Goal: Task Accomplishment & Management: Complete application form

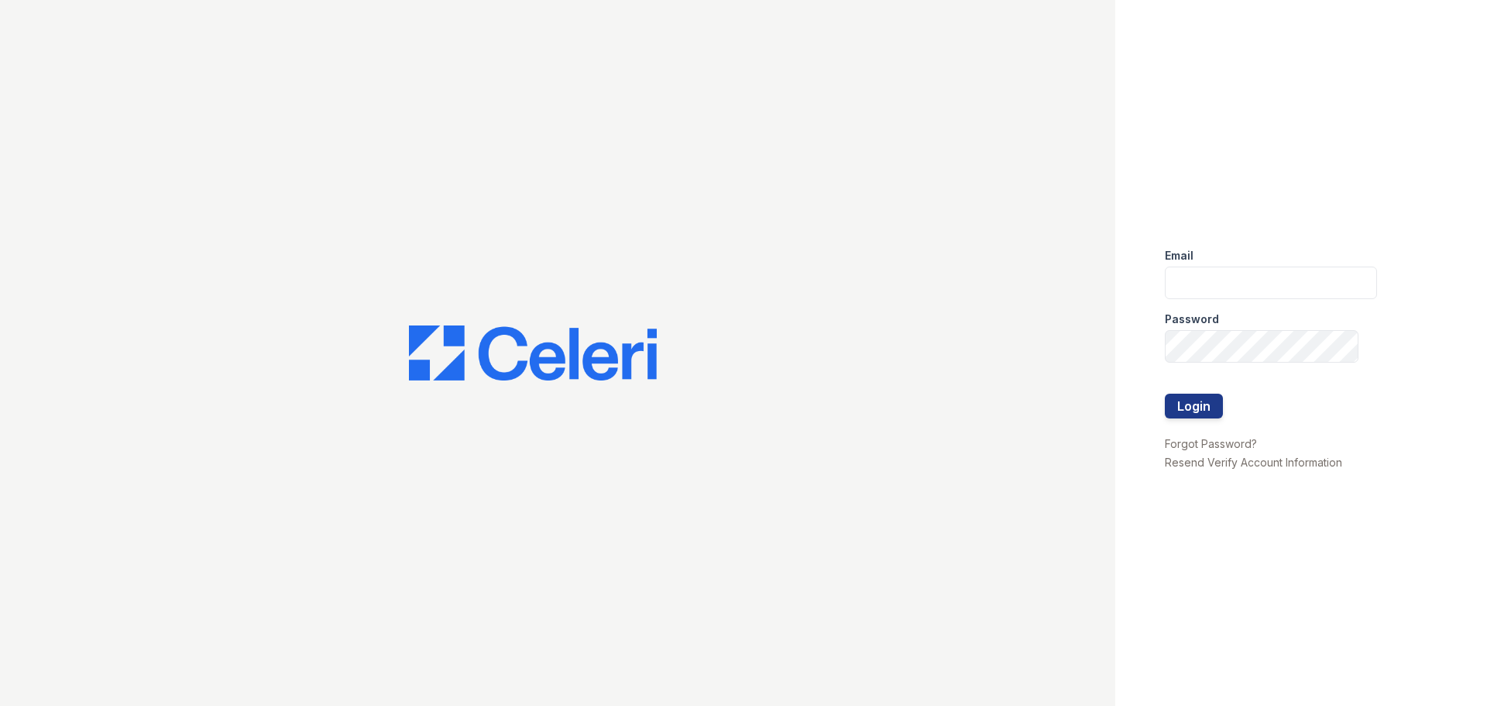
type input "[EMAIL_ADDRESS][DOMAIN_NAME]"
click at [1209, 409] on button "Login" at bounding box center [1194, 406] width 58 height 25
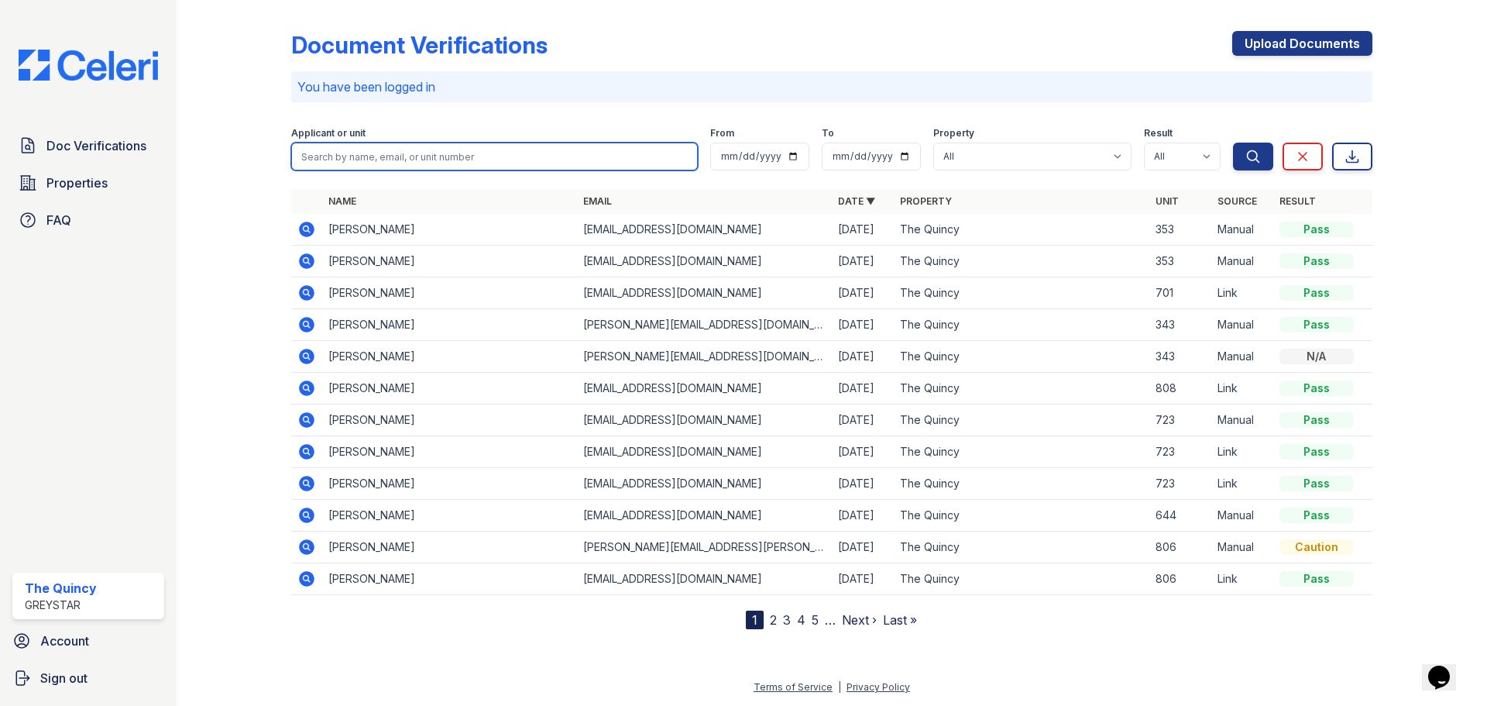
click at [569, 160] on input "search" at bounding box center [494, 157] width 407 height 28
type input "756"
click at [1233, 143] on button "Search" at bounding box center [1253, 157] width 40 height 28
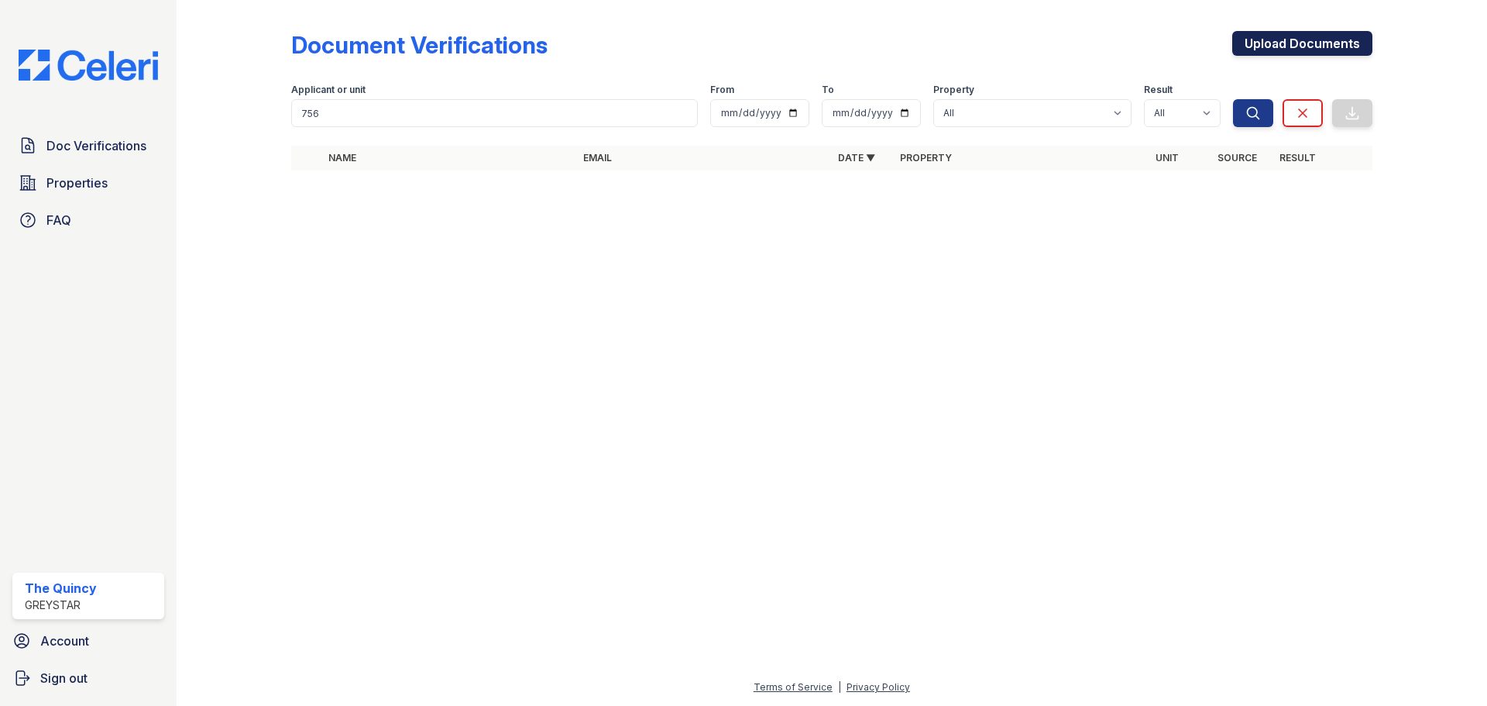
click at [1271, 51] on link "Upload Documents" at bounding box center [1303, 43] width 140 height 25
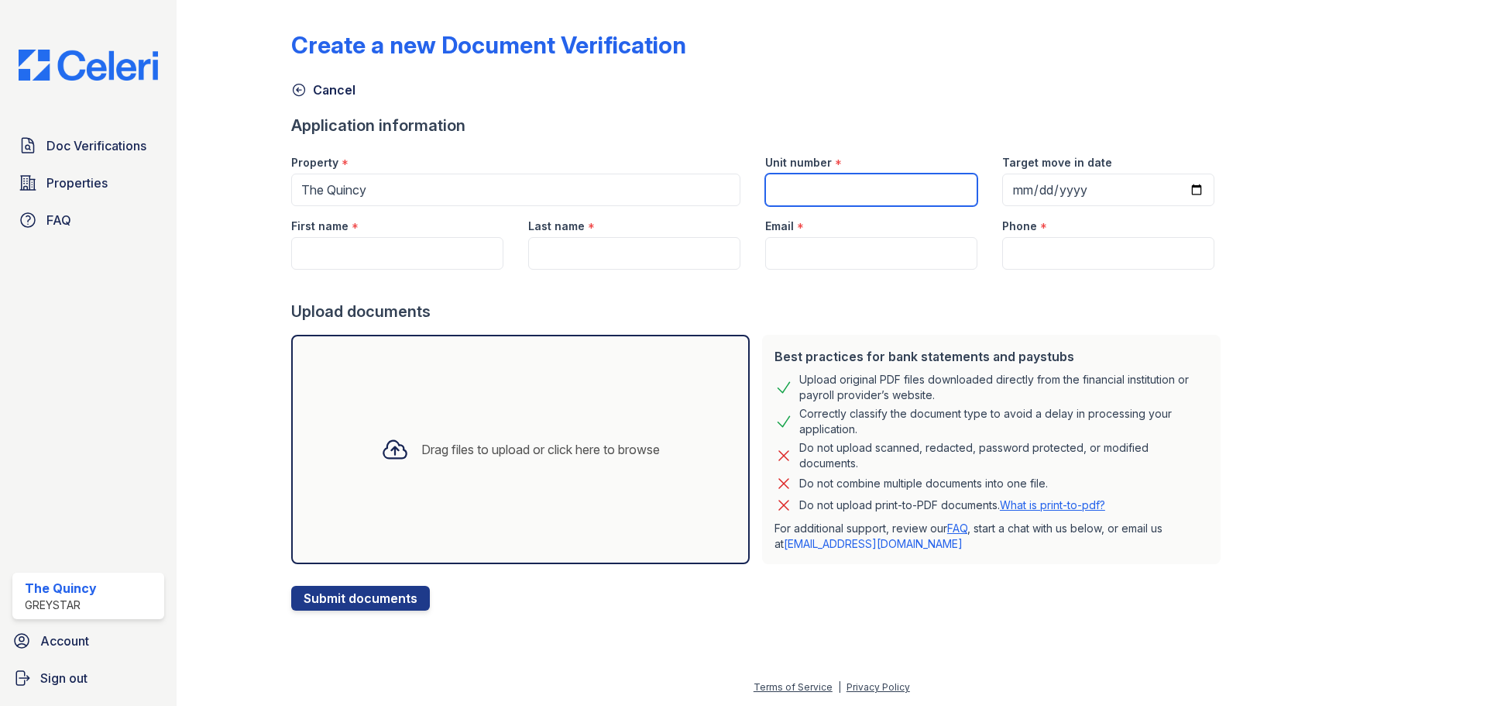
click at [844, 184] on input "Unit number" at bounding box center [871, 190] width 212 height 33
type input "756"
click at [1002, 183] on input "Target move in date" at bounding box center [1108, 190] width 212 height 33
type input "[DATE]"
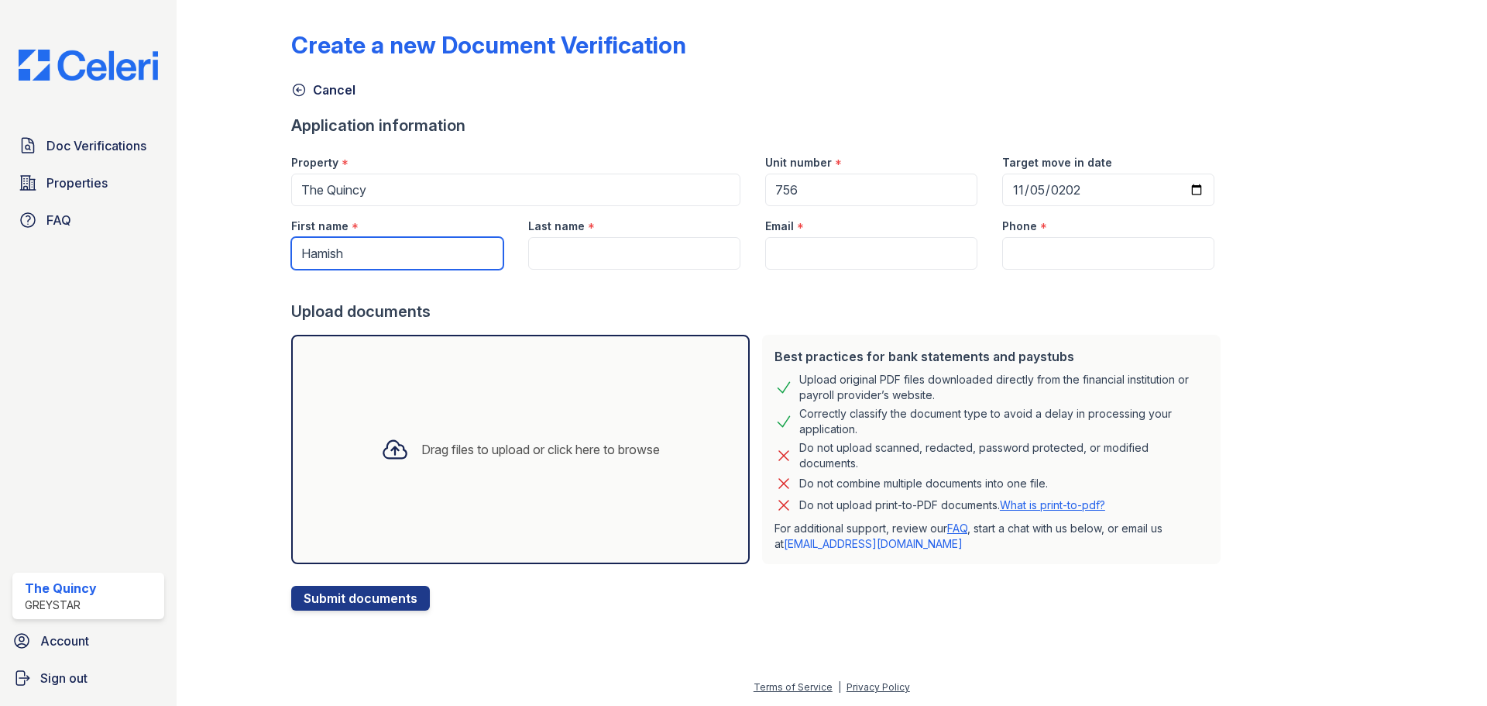
type input "Hamish"
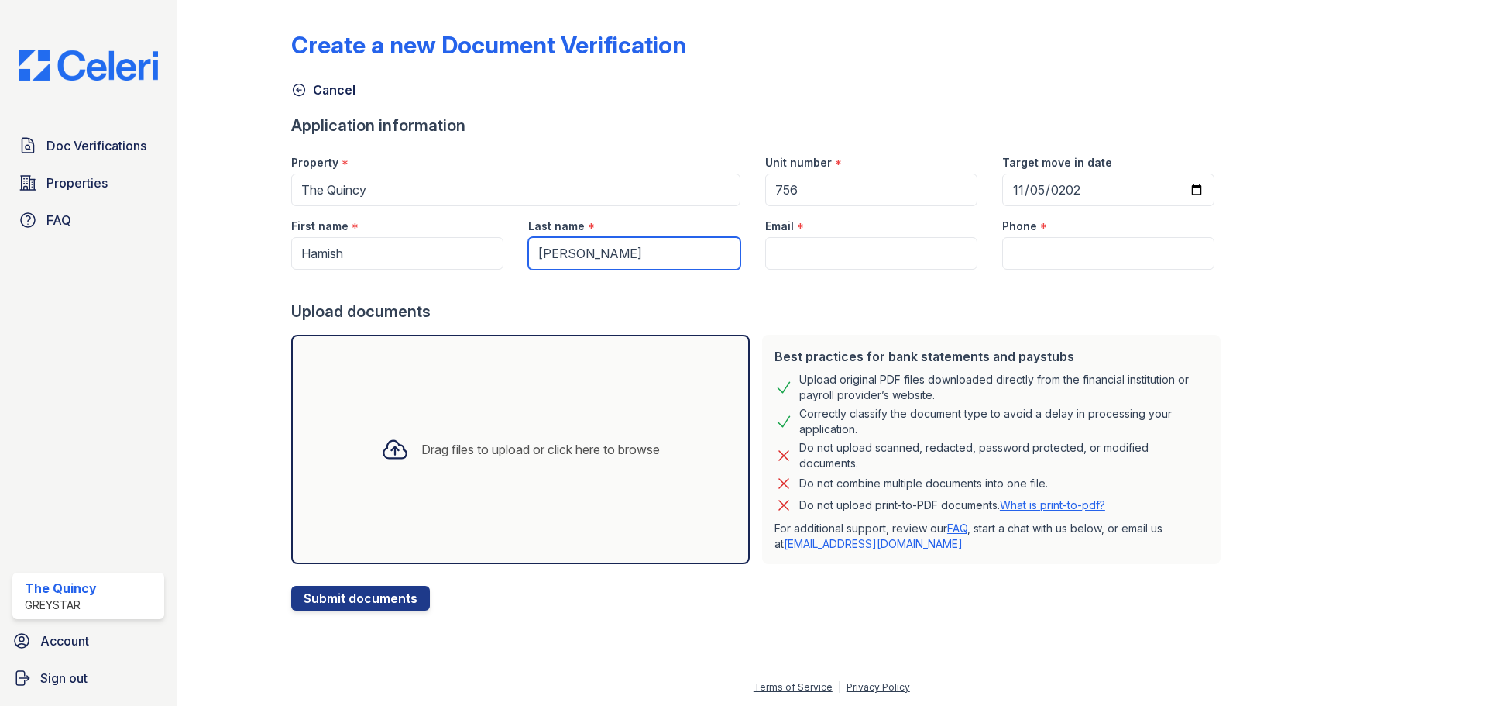
type input "[PERSON_NAME]"
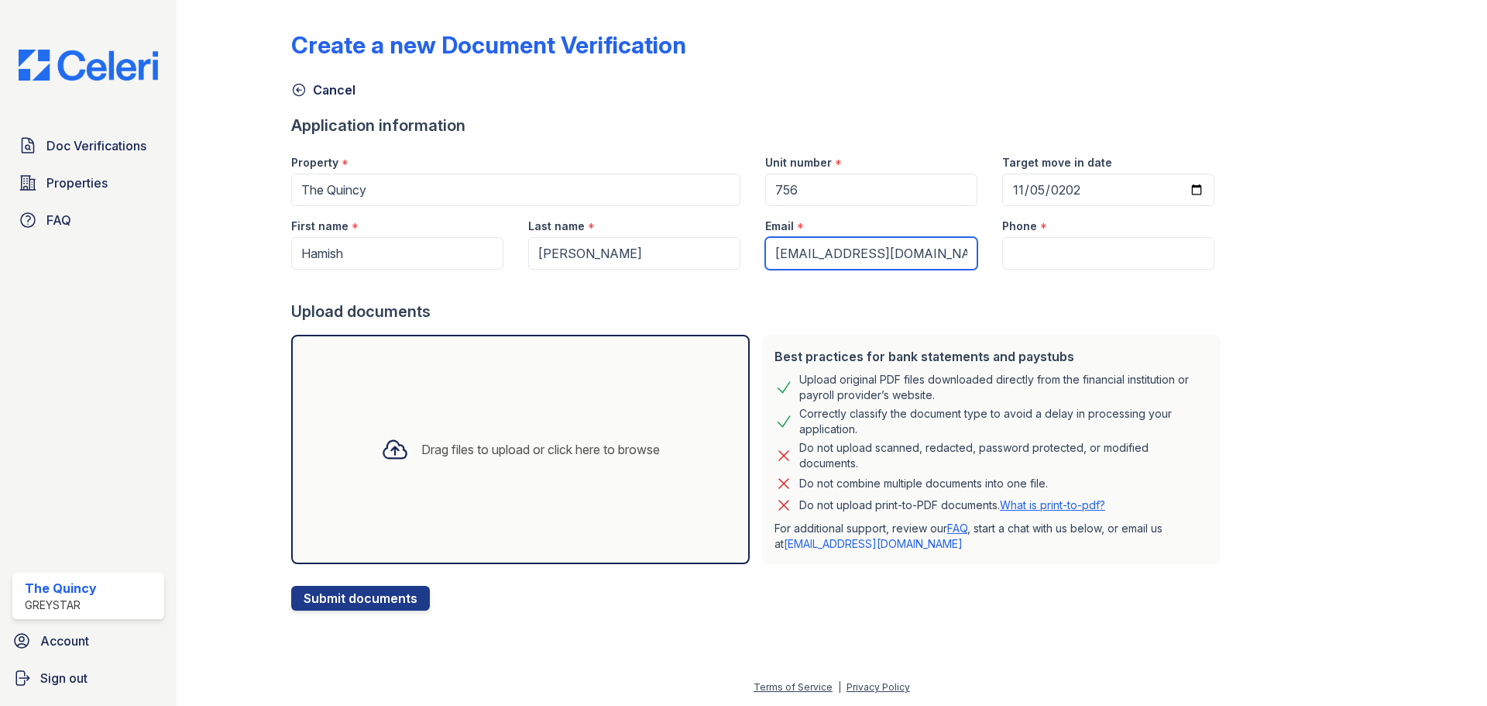
type input "[EMAIL_ADDRESS][DOMAIN_NAME]"
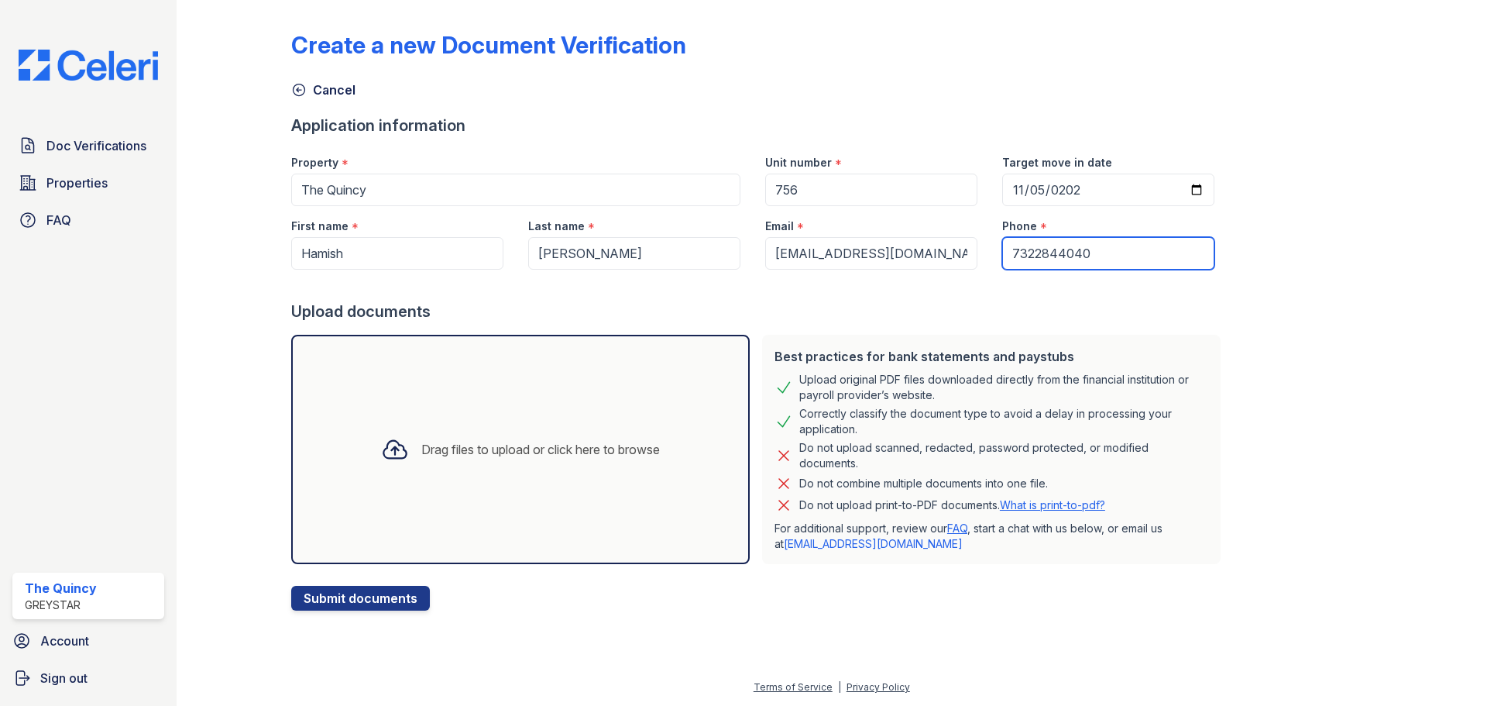
type input "7322844040"
click at [361, 398] on div "Drag files to upload or click here to browse" at bounding box center [520, 449] width 459 height 229
click at [513, 435] on div "Drag files to upload or click here to browse" at bounding box center [521, 449] width 304 height 53
click at [652, 590] on form "Application information Property * The [GEOGRAPHIC_DATA] Unit number * 756 Targ…" at bounding box center [759, 363] width 936 height 496
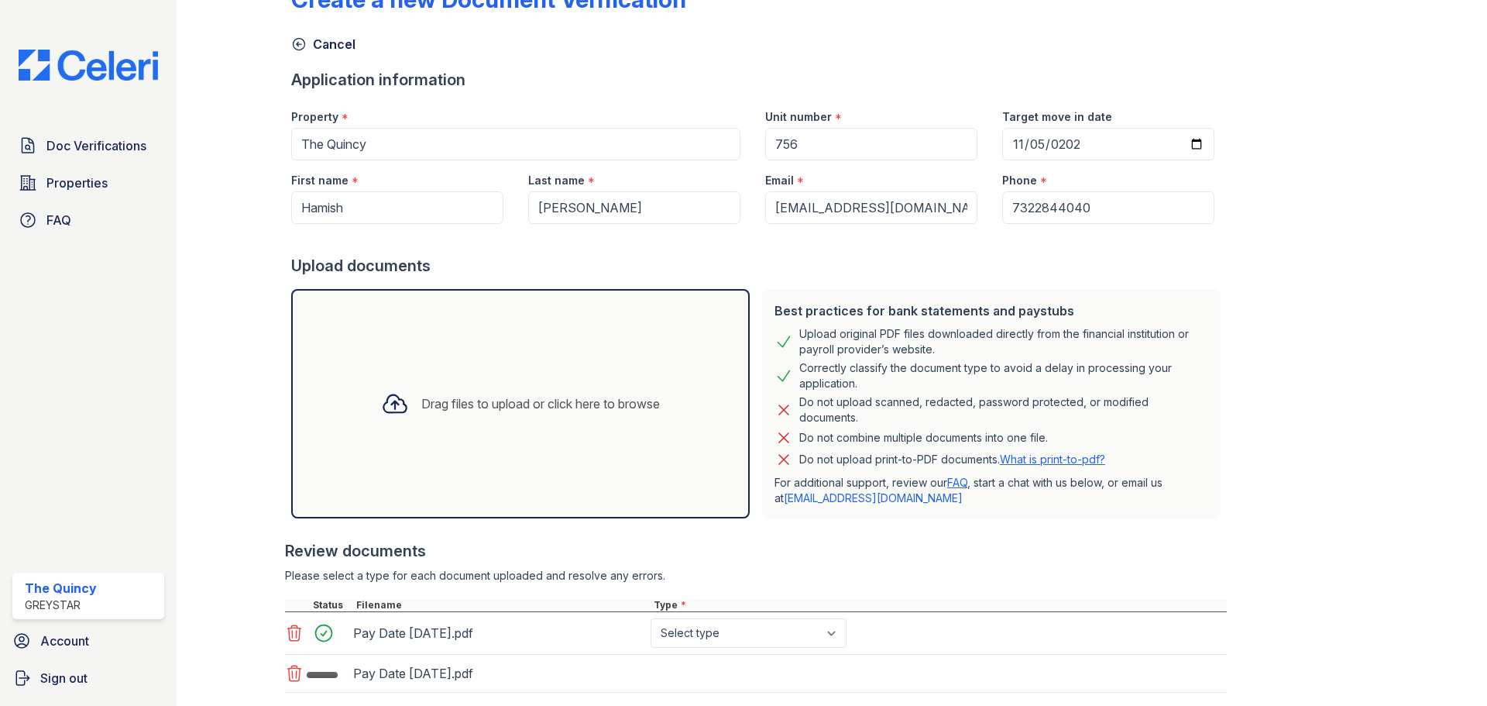
scroll to position [141, 0]
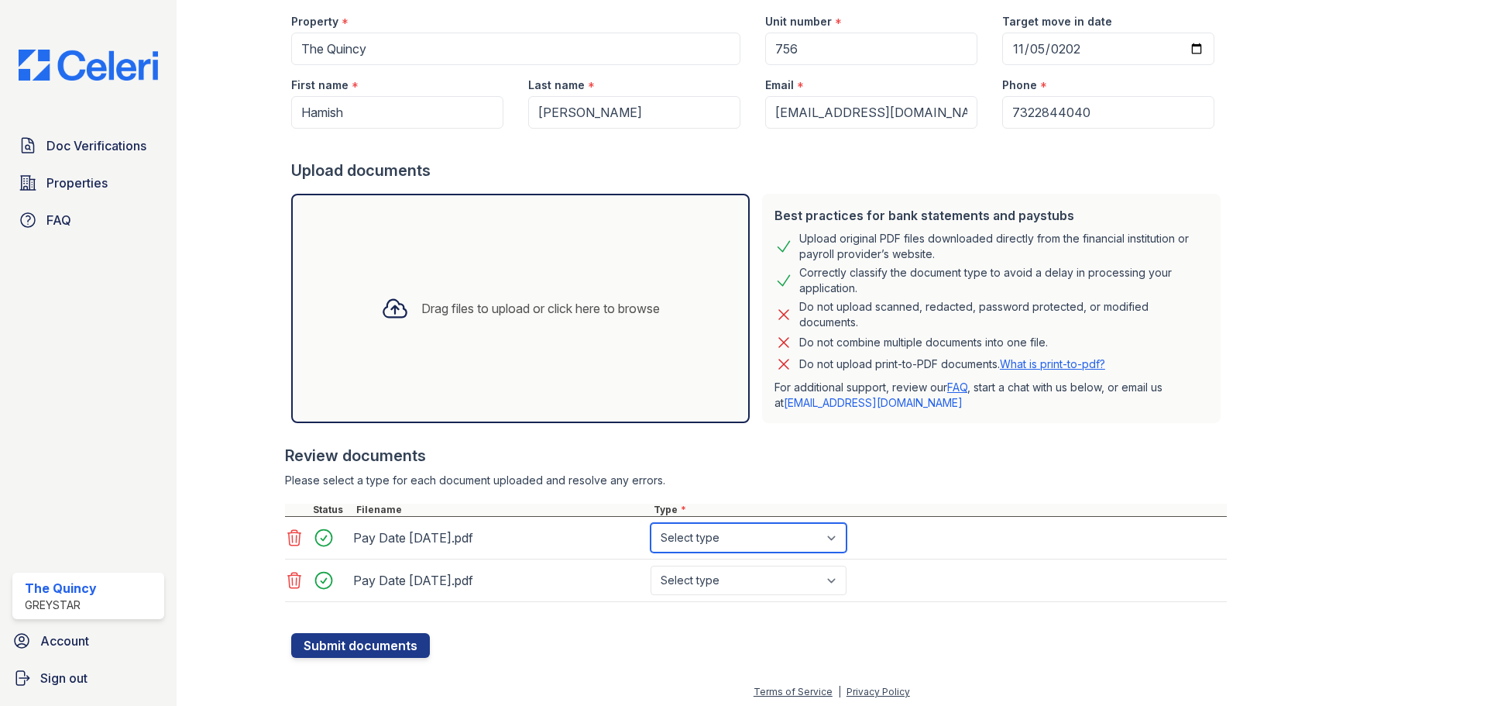
click at [772, 545] on select "Select type Paystub Bank Statement Offer Letter Tax Documents Benefit Award Let…" at bounding box center [749, 537] width 196 height 29
select select "paystub"
click at [651, 523] on select "Select type Paystub Bank Statement Offer Letter Tax Documents Benefit Award Let…" at bounding box center [749, 537] width 196 height 29
click at [800, 570] on select "Select type Paystub Bank Statement Offer Letter Tax Documents Benefit Award Let…" at bounding box center [749, 580] width 196 height 29
select select "paystub"
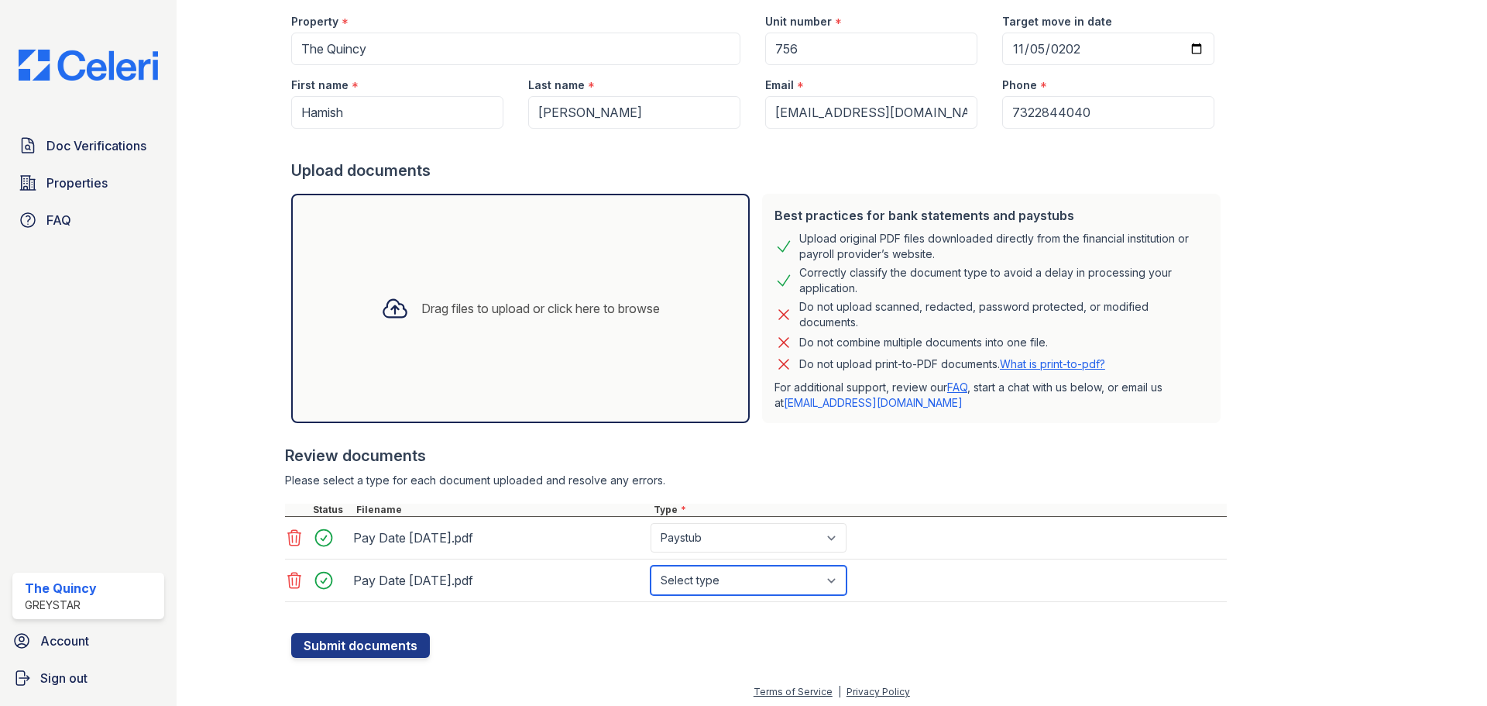
click at [651, 566] on select "Select type Paystub Bank Statement Offer Letter Tax Documents Benefit Award Let…" at bounding box center [749, 580] width 196 height 29
click at [397, 647] on button "Submit documents" at bounding box center [360, 645] width 139 height 25
